Goal: Check status: Check status

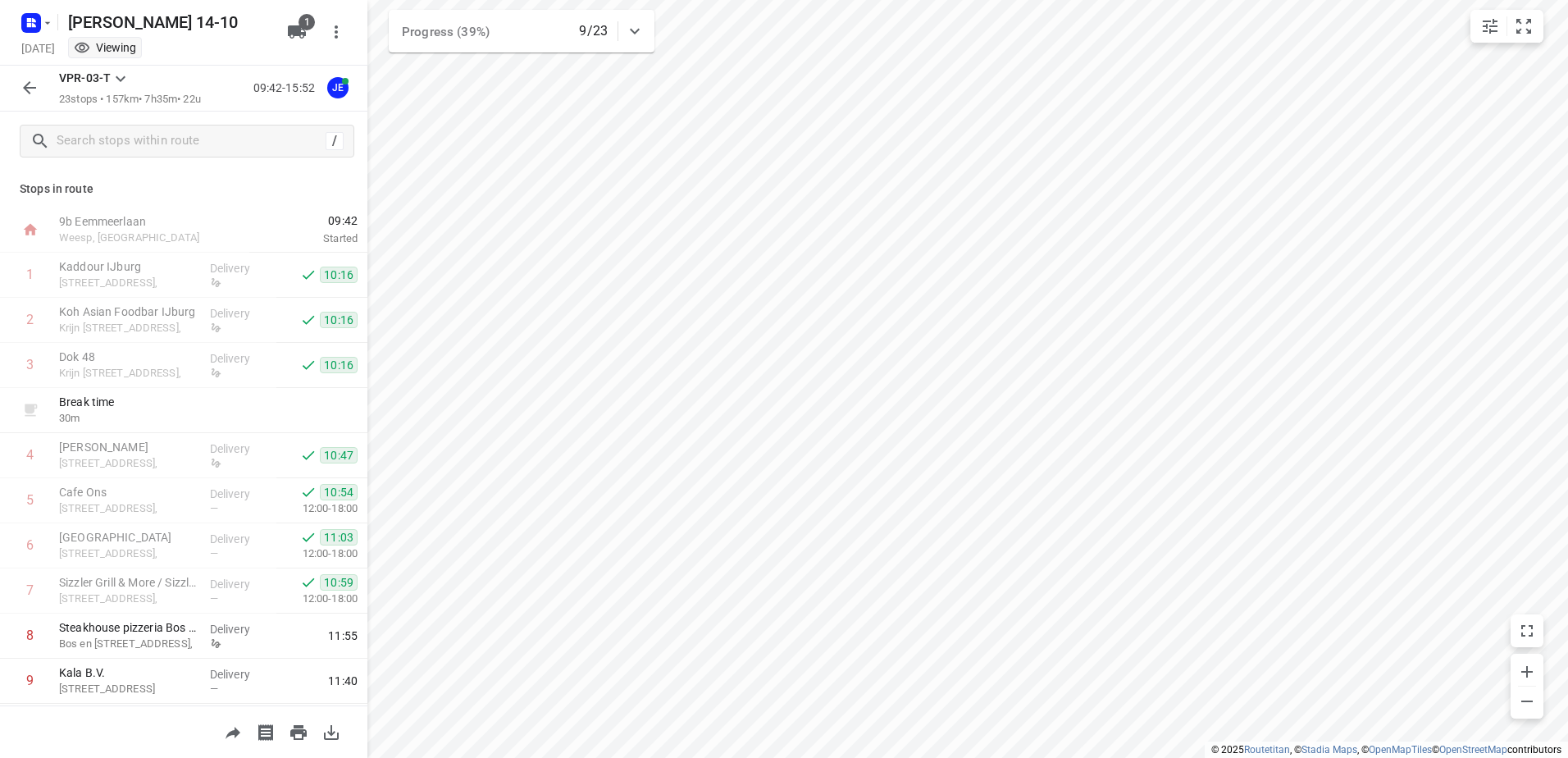
scroll to position [164, 0]
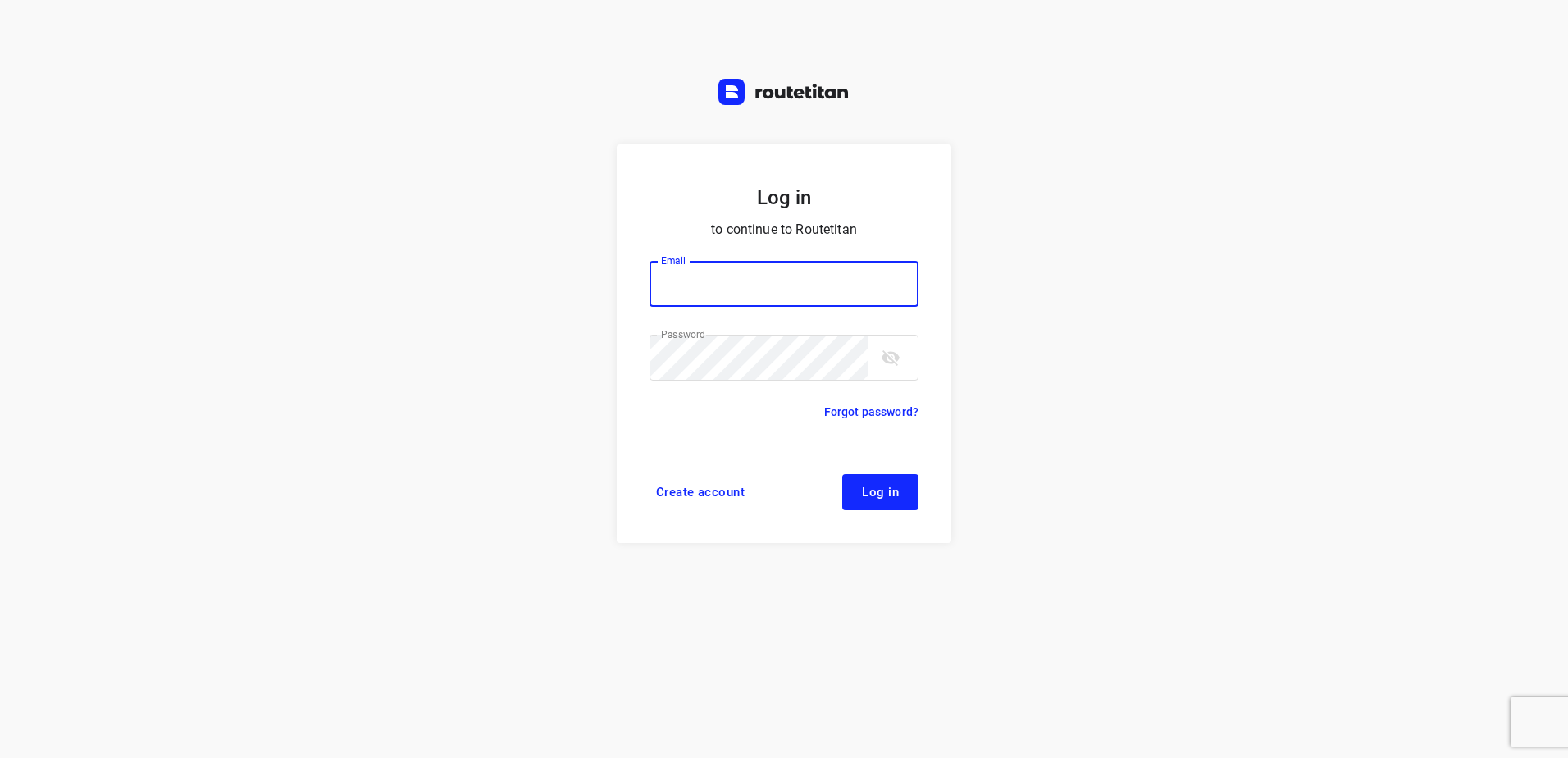
type input "horeca@kaddour.nl"
click at [880, 495] on span "Log in" at bounding box center [880, 493] width 37 height 13
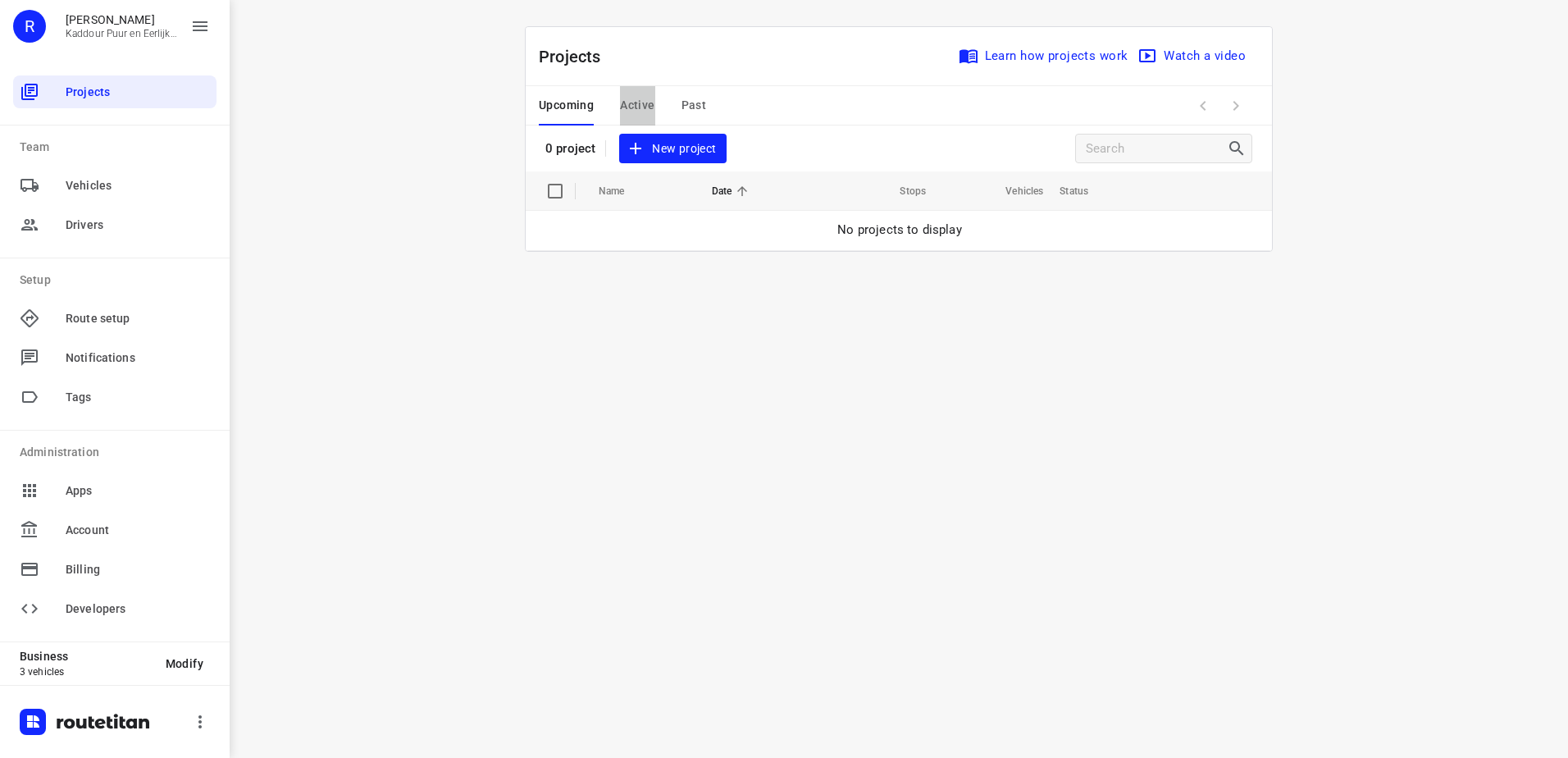
click at [636, 97] on span "Active" at bounding box center [637, 105] width 35 height 21
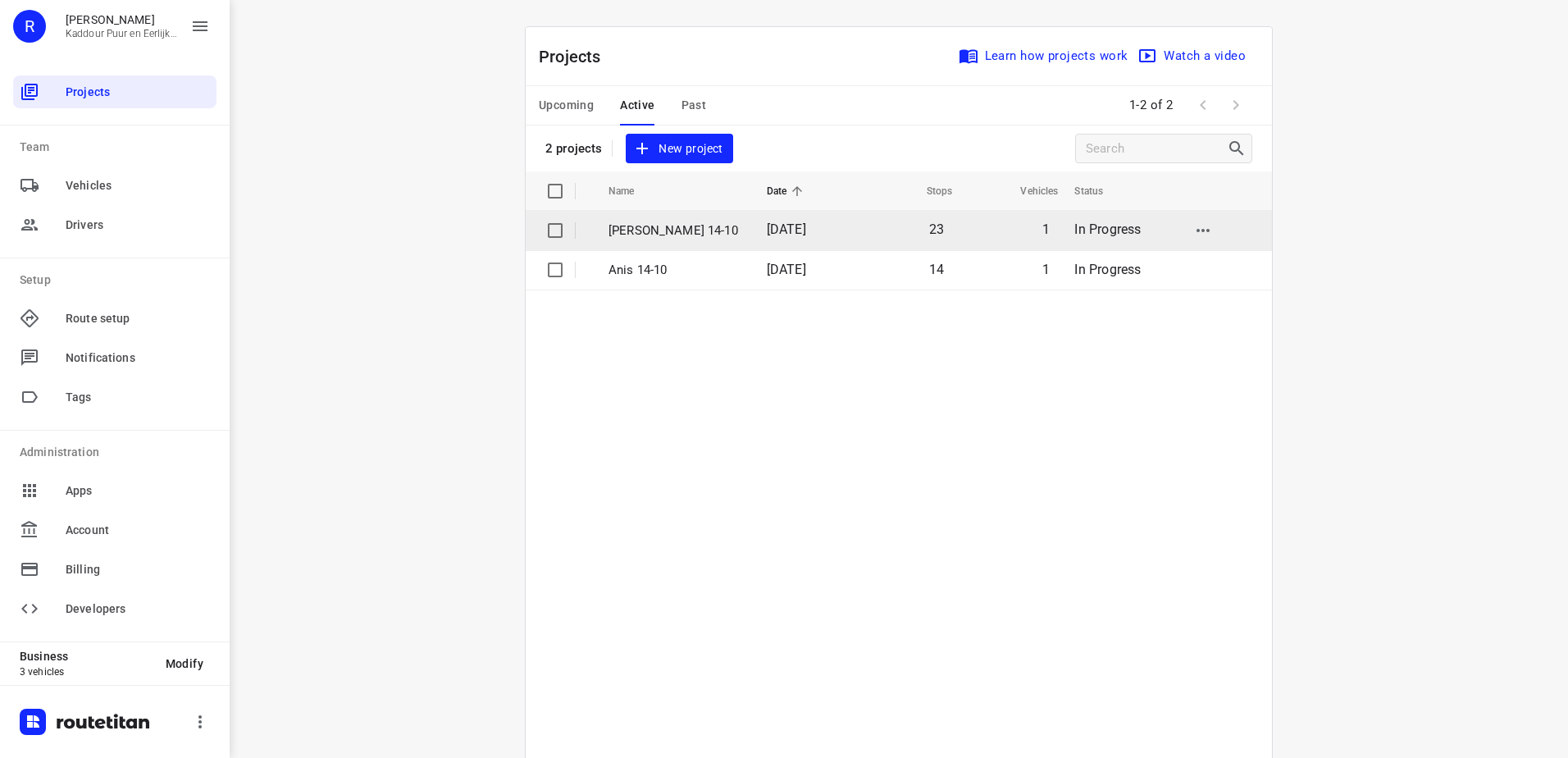
click at [632, 226] on p "[PERSON_NAME] 14-10" at bounding box center [675, 231] width 134 height 19
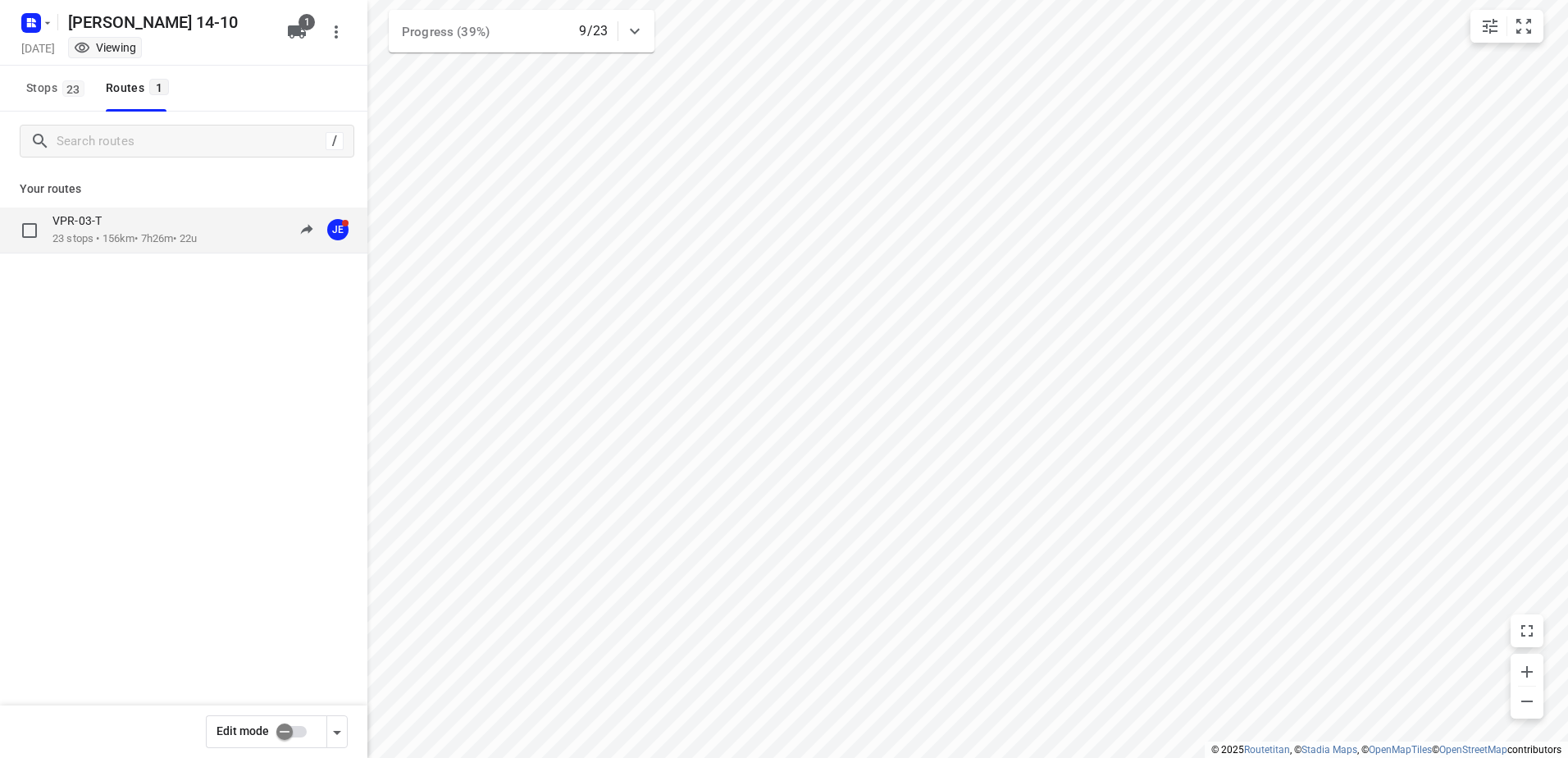
click at [103, 241] on p "23 stops • 156km • 7h26m • 22u" at bounding box center [125, 239] width 144 height 16
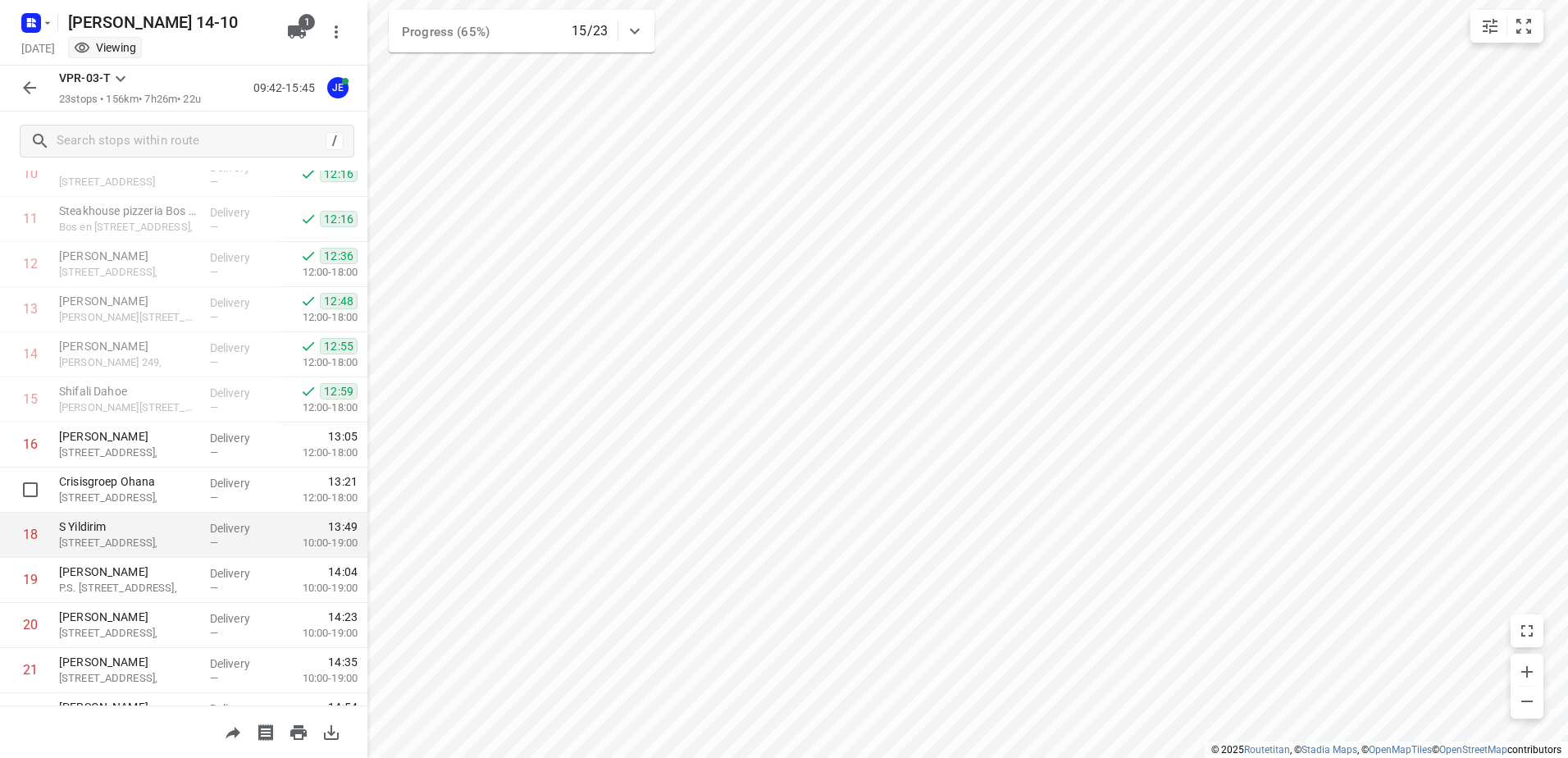
scroll to position [675, 0]
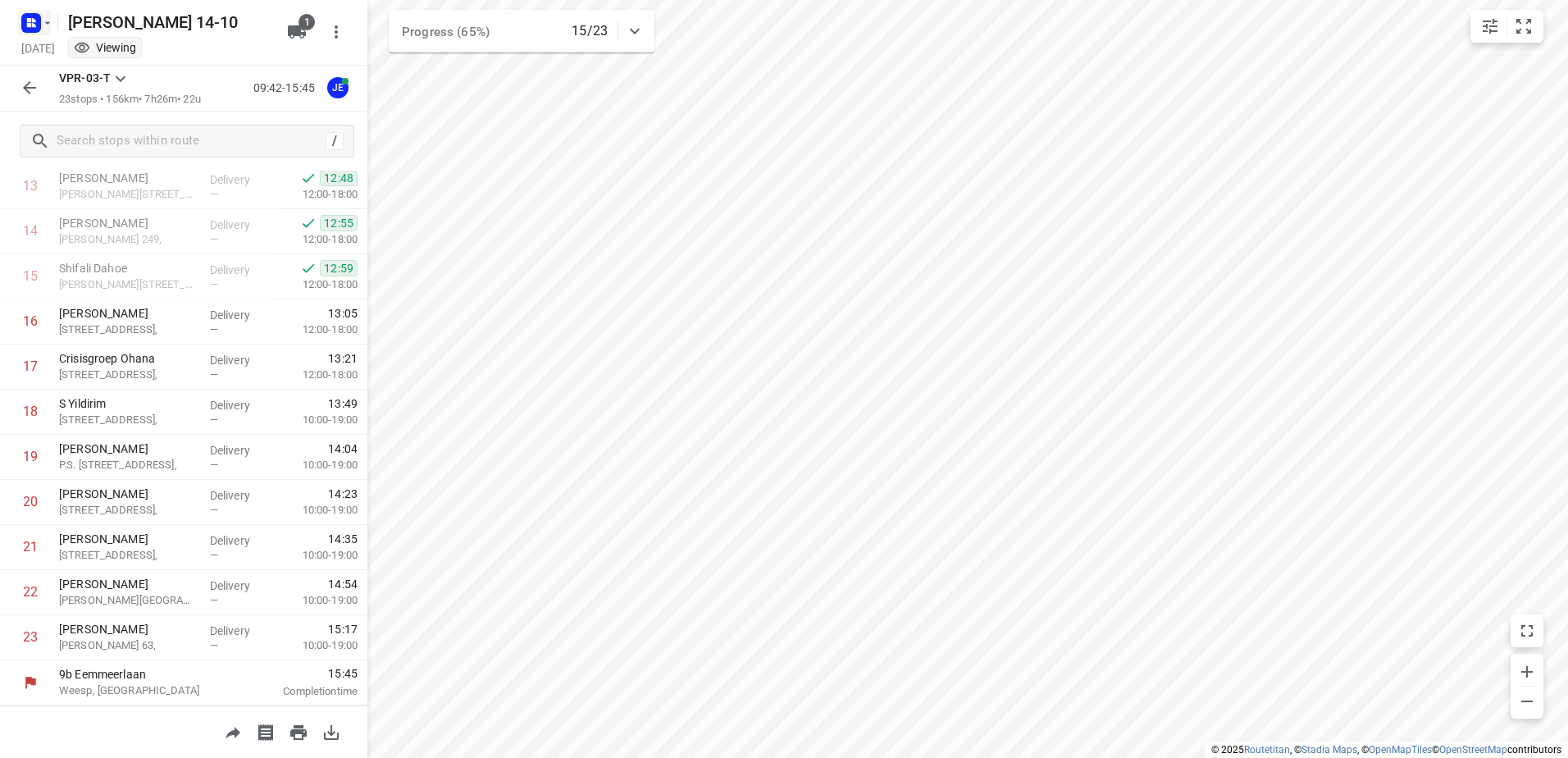
click at [48, 23] on icon "button" at bounding box center [48, 23] width 6 height 3
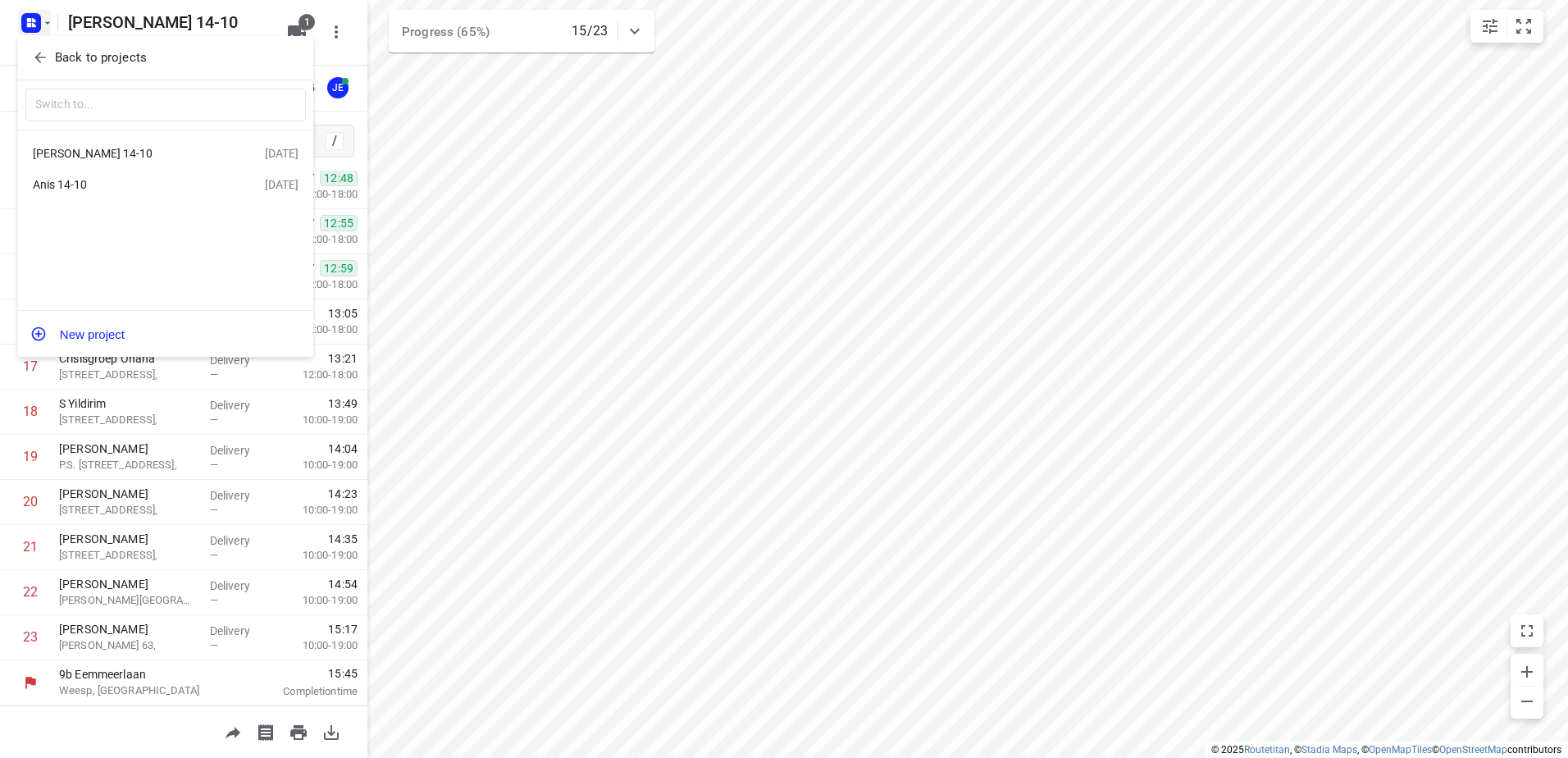
click at [62, 181] on div "Anis 14-10" at bounding box center [127, 185] width 188 height 13
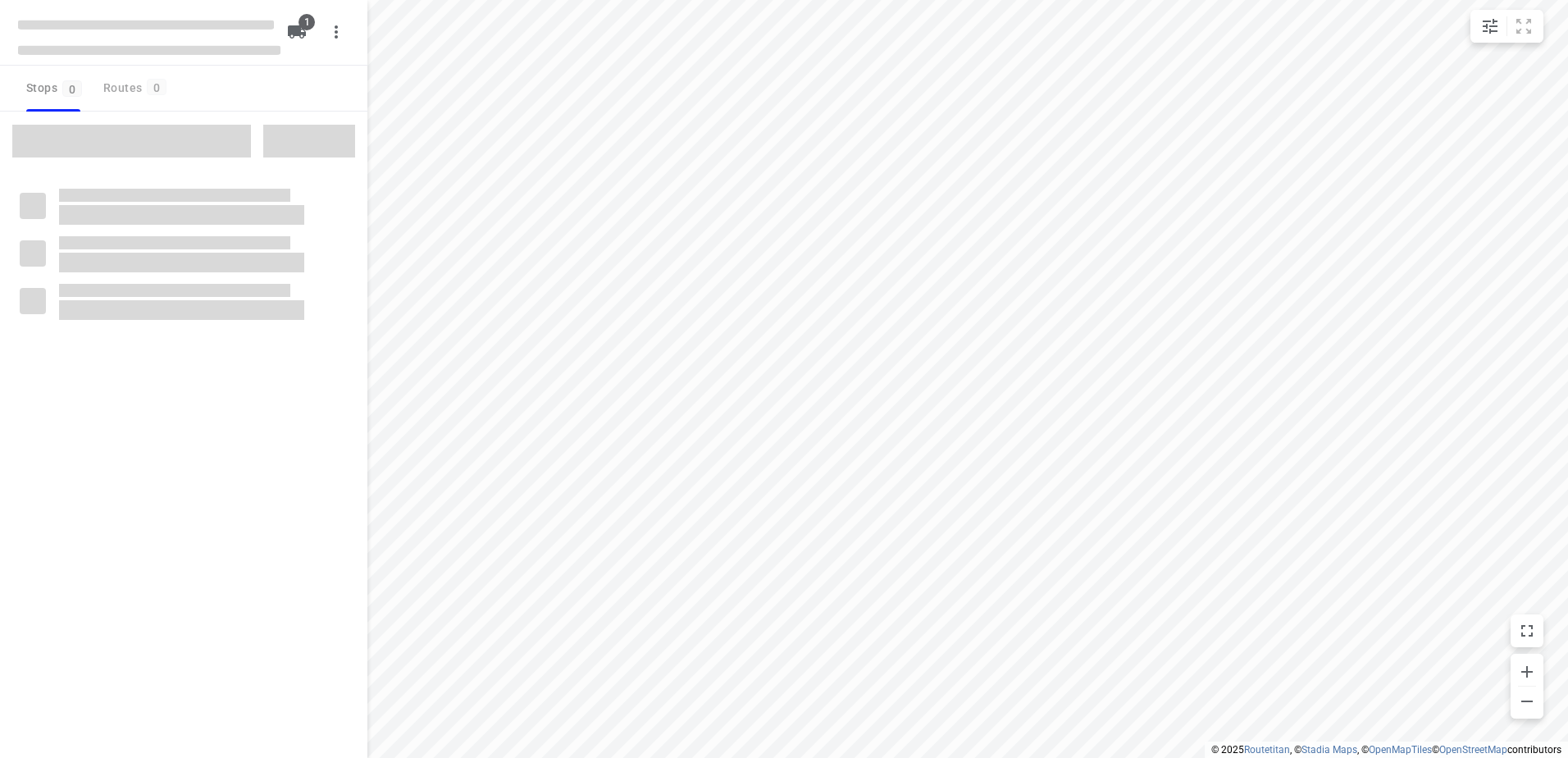
type input "distance"
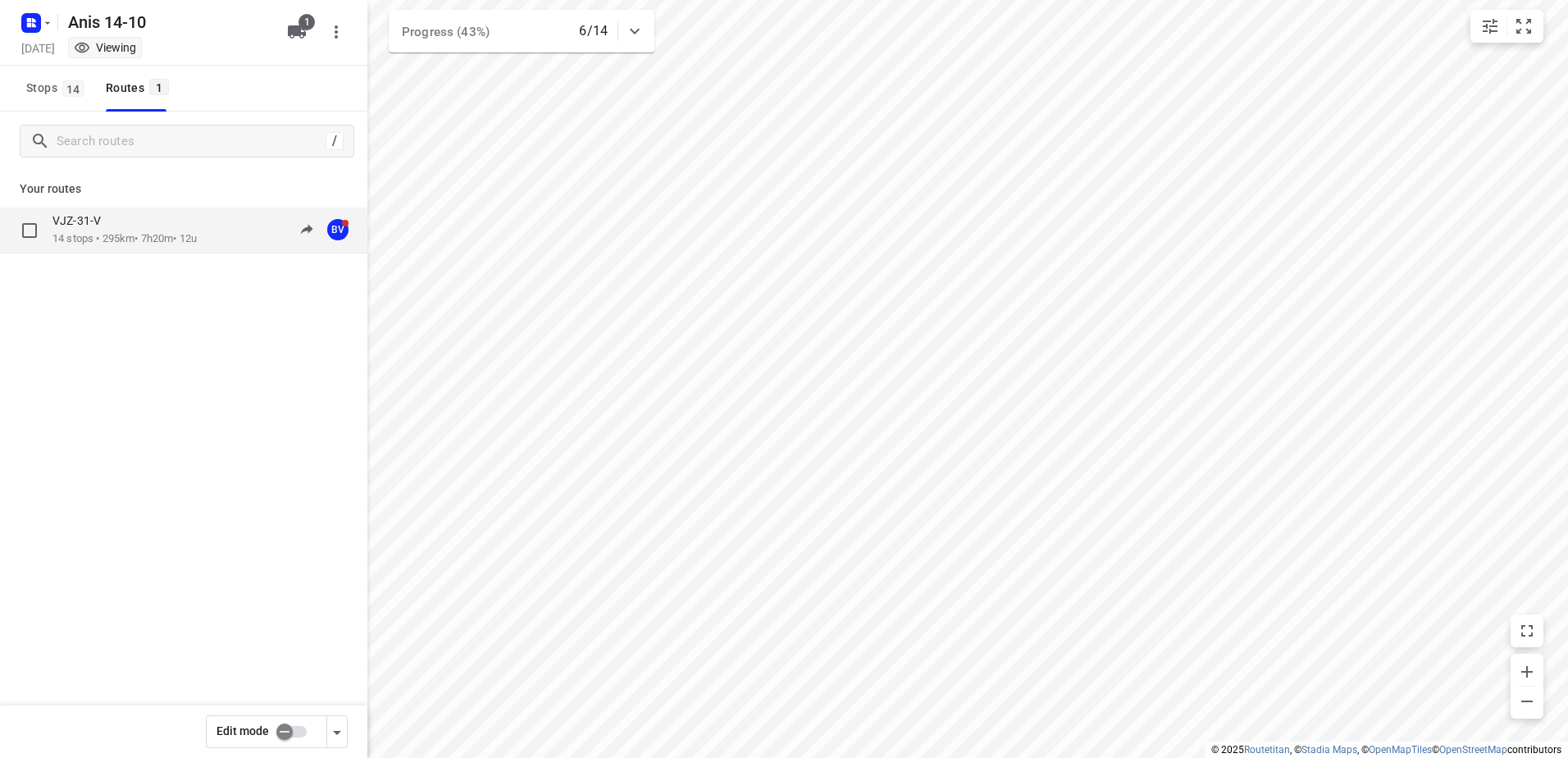
click at [88, 227] on p "VJZ-31-V" at bounding box center [82, 220] width 58 height 15
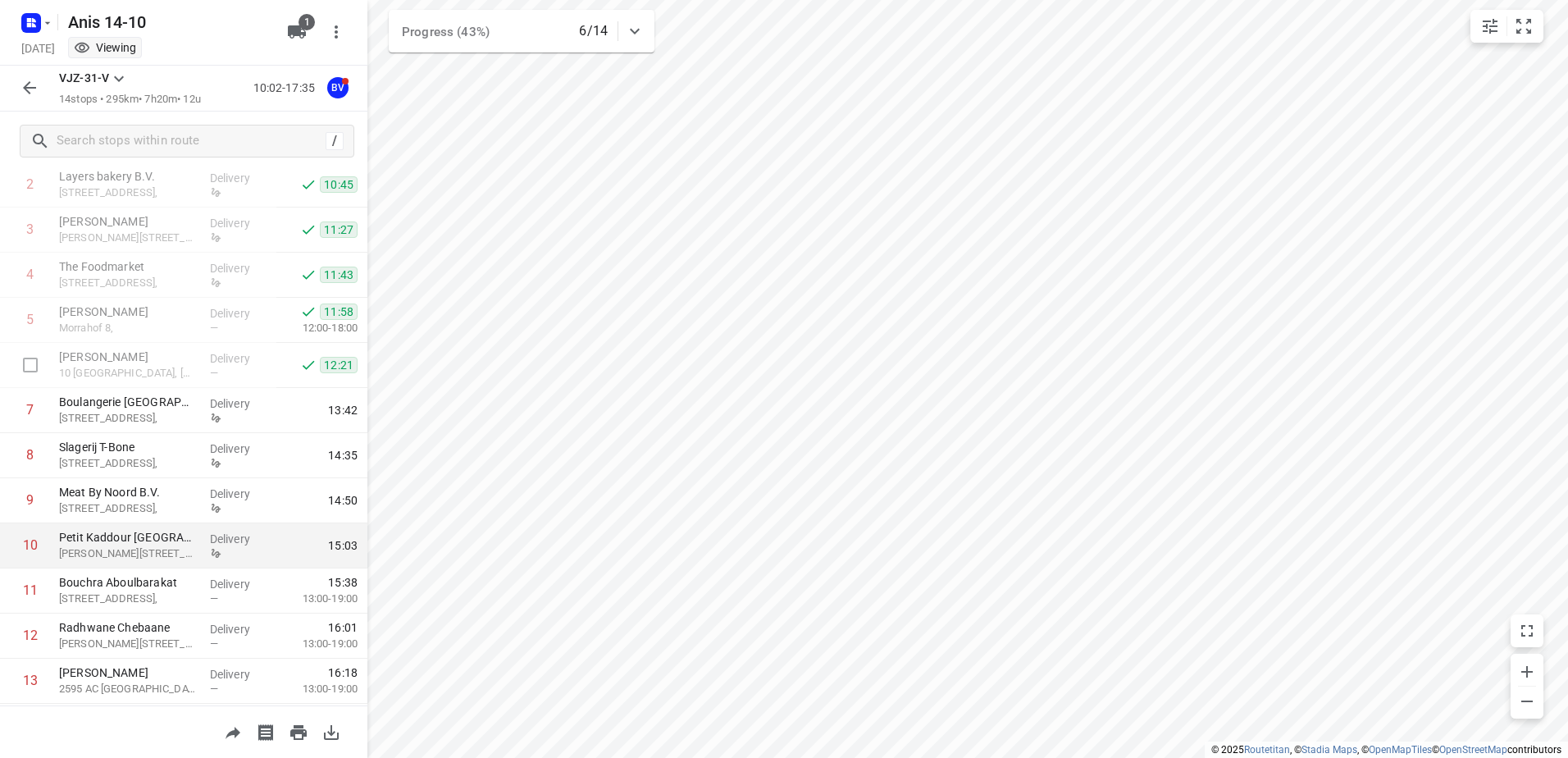
scroll to position [224, 0]
